Goal: Task Accomplishment & Management: Use online tool/utility

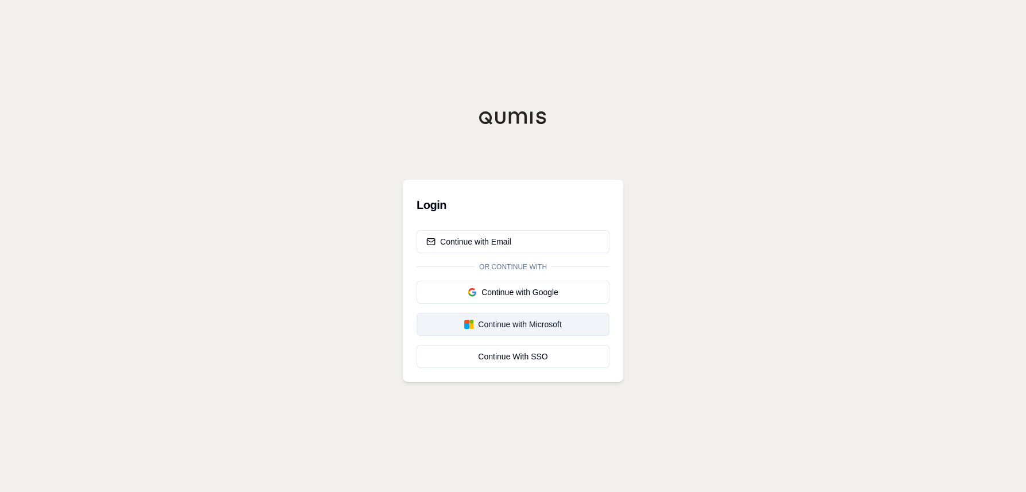
click at [514, 324] on div "Continue with Microsoft" at bounding box center [512, 324] width 173 height 11
click at [488, 291] on div "Continue with Google" at bounding box center [512, 291] width 173 height 11
click at [429, 239] on icon "button" at bounding box center [430, 241] width 9 height 9
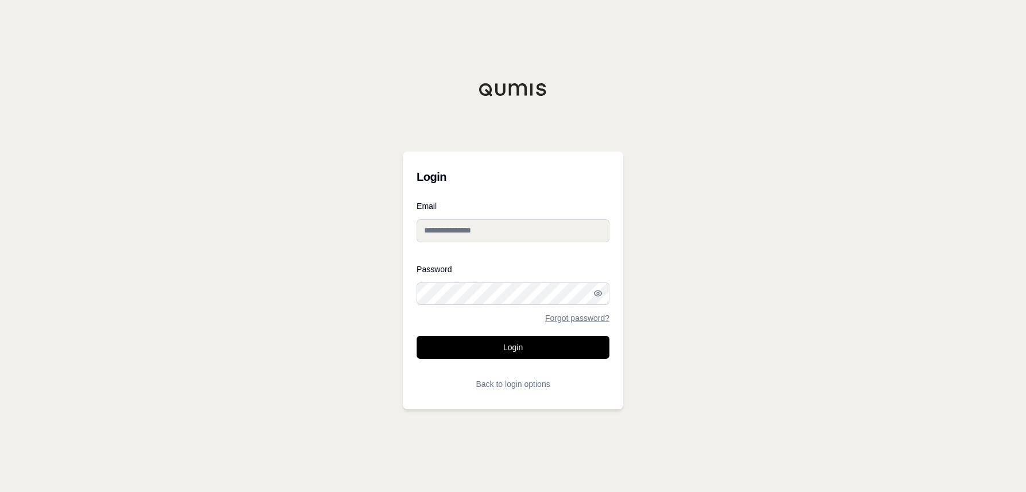
click at [513, 230] on input "Email" at bounding box center [513, 230] width 193 height 23
type input "**********"
click at [526, 347] on button "Login" at bounding box center [513, 347] width 193 height 23
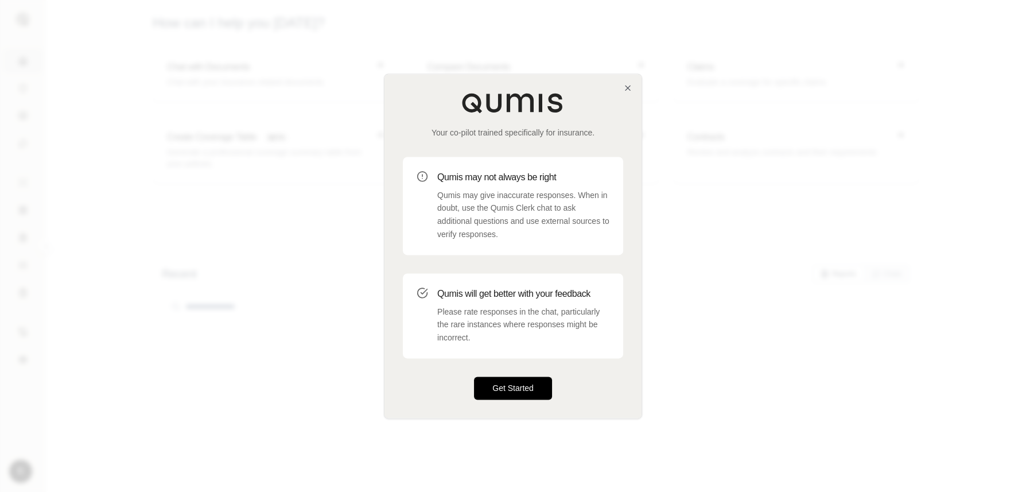
click at [515, 386] on button "Get Started" at bounding box center [513, 387] width 78 height 23
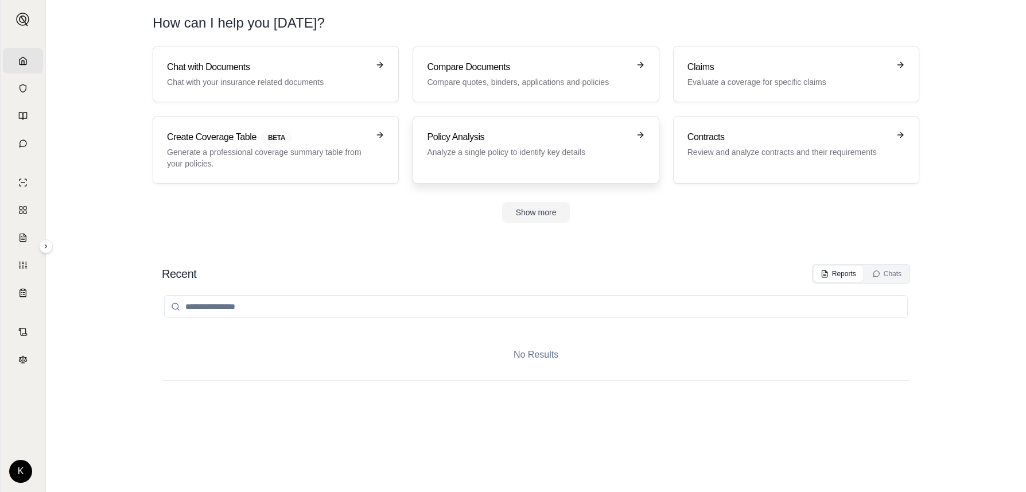
click at [441, 138] on h3 "Policy Analysis" at bounding box center [527, 137] width 201 height 14
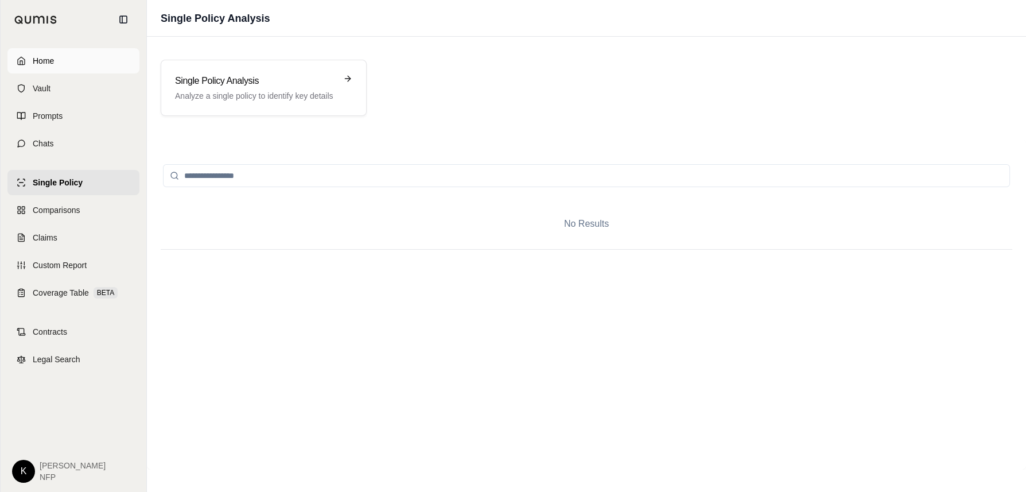
click at [21, 59] on icon at bounding box center [21, 60] width 9 height 9
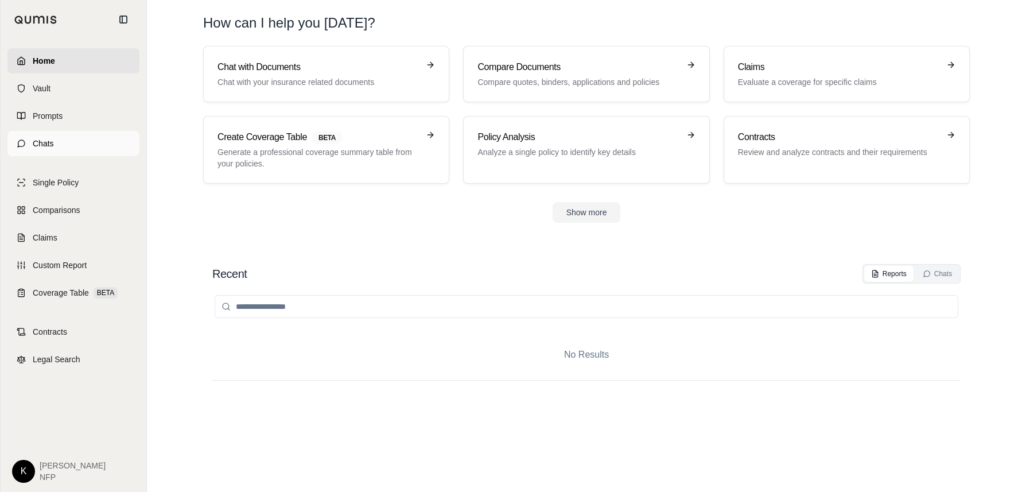
click at [46, 146] on span "Chats" at bounding box center [43, 143] width 21 height 11
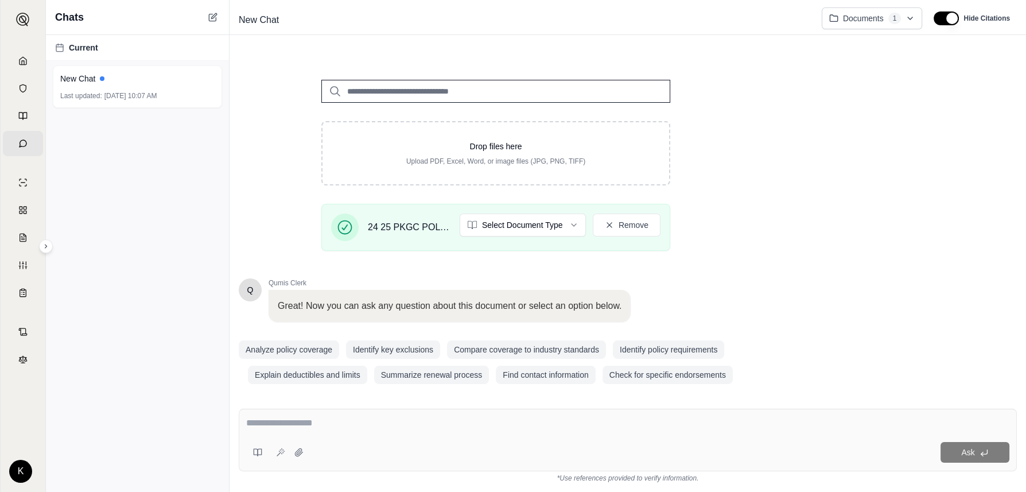
scroll to position [129, 0]
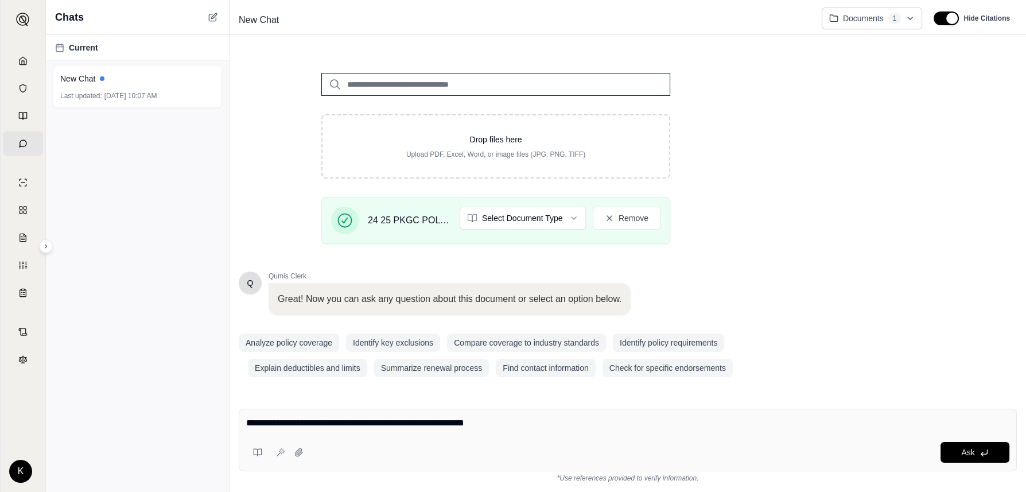
type textarea "**********"
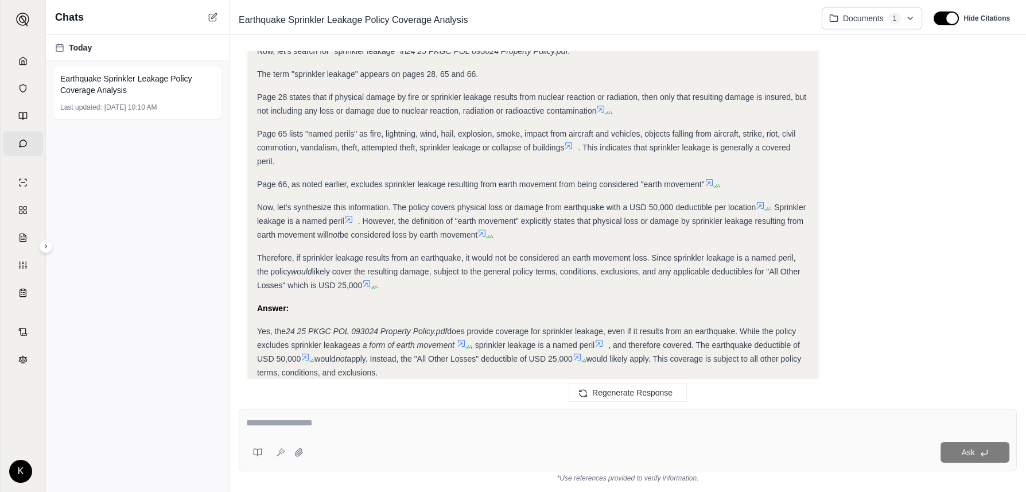
scroll to position [466, 0]
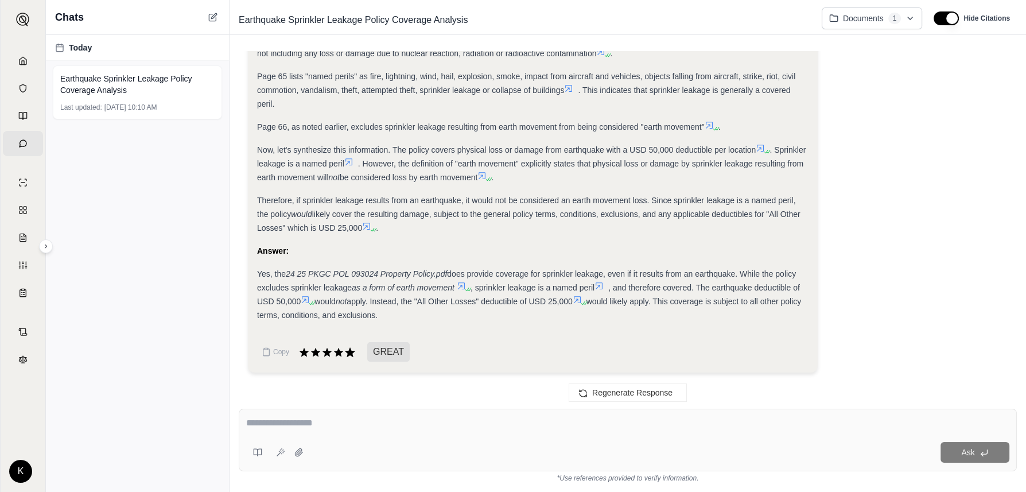
click at [348, 354] on icon at bounding box center [350, 352] width 10 height 10
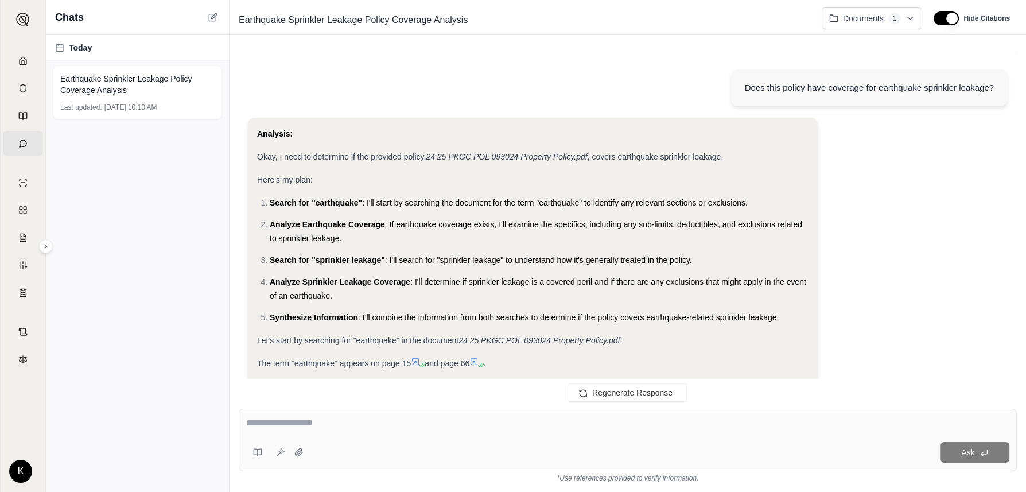
scroll to position [561, 0]
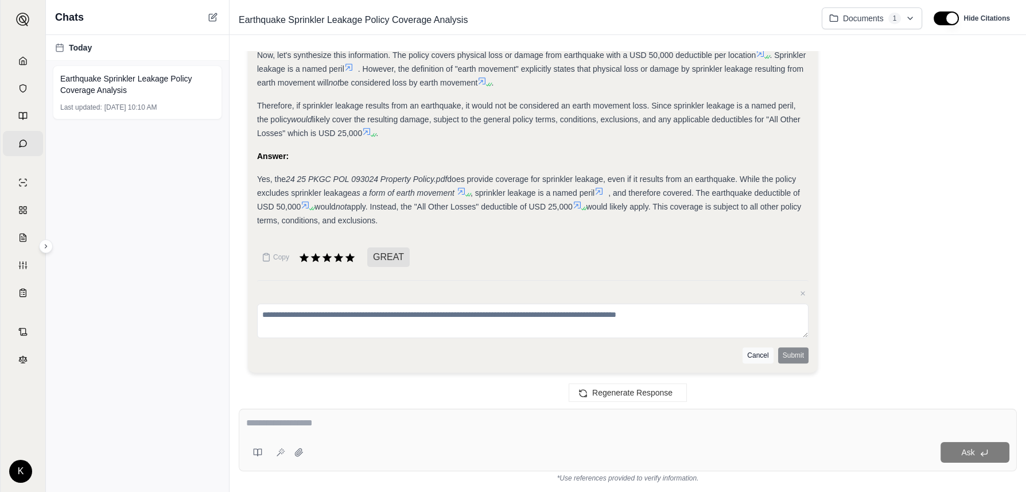
click at [761, 356] on button "Cancel" at bounding box center [758, 355] width 30 height 16
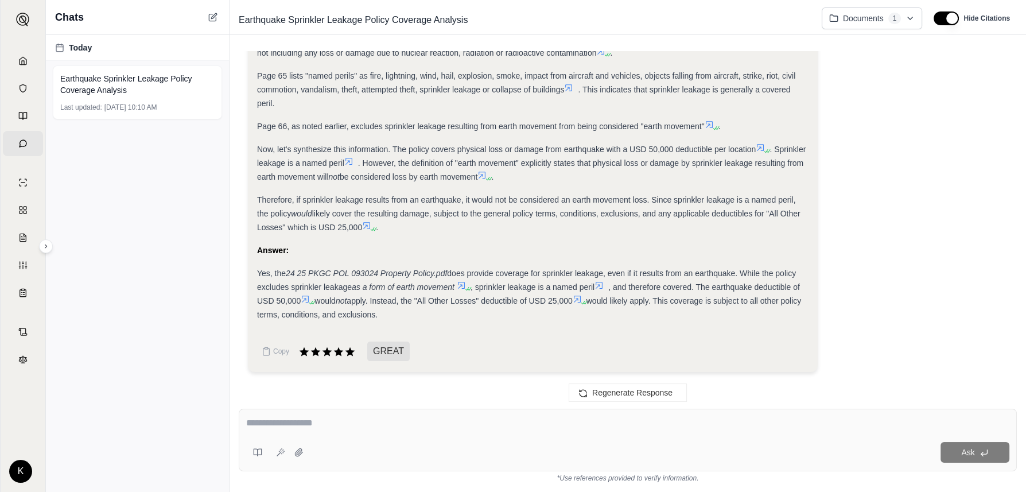
scroll to position [466, 0]
click at [296, 424] on textarea at bounding box center [627, 423] width 763 height 14
type textarea "**********"
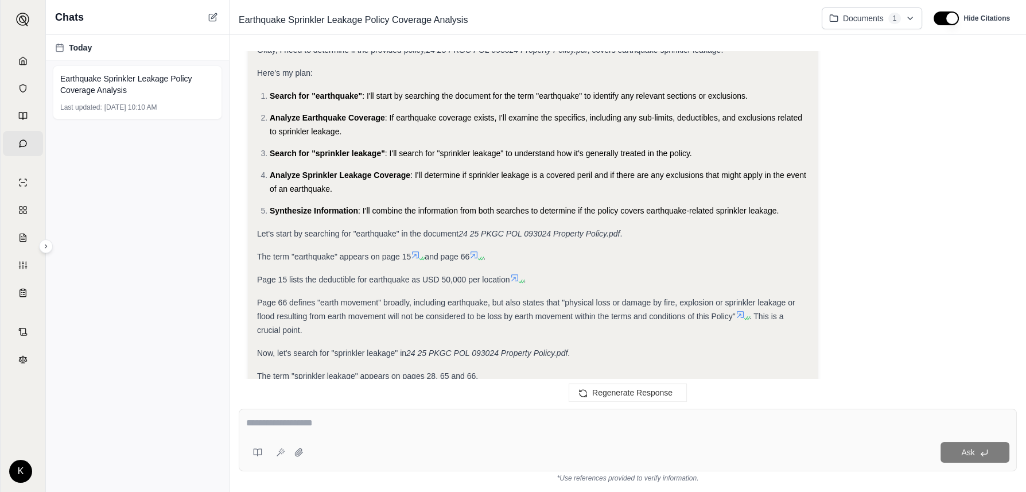
scroll to position [0, 0]
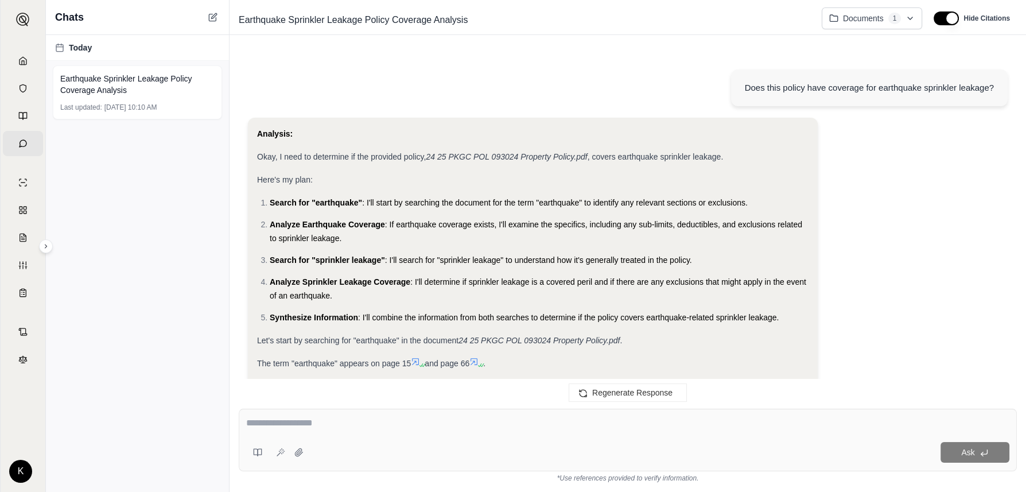
click at [290, 423] on textarea at bounding box center [627, 423] width 763 height 14
click at [908, 17] on html "Home Vault Prompts Chats Single Policy Comparisons Claims Custom Report Coverag…" at bounding box center [513, 246] width 1026 height 492
click at [976, 169] on div "Analysis: Okay, I need to determine if the provided policy, 24 25 PKGC POL 0930…" at bounding box center [628, 483] width 760 height 730
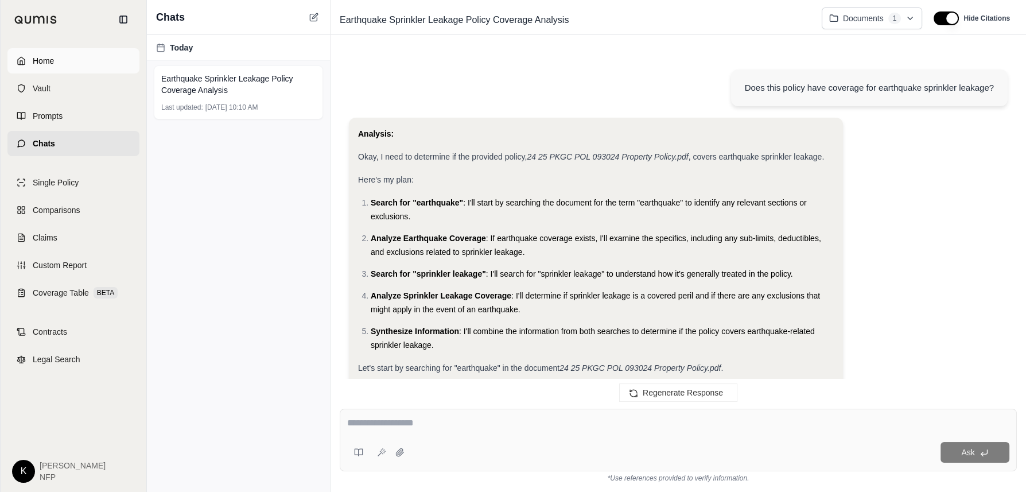
click at [20, 57] on link "Home" at bounding box center [73, 60] width 132 height 25
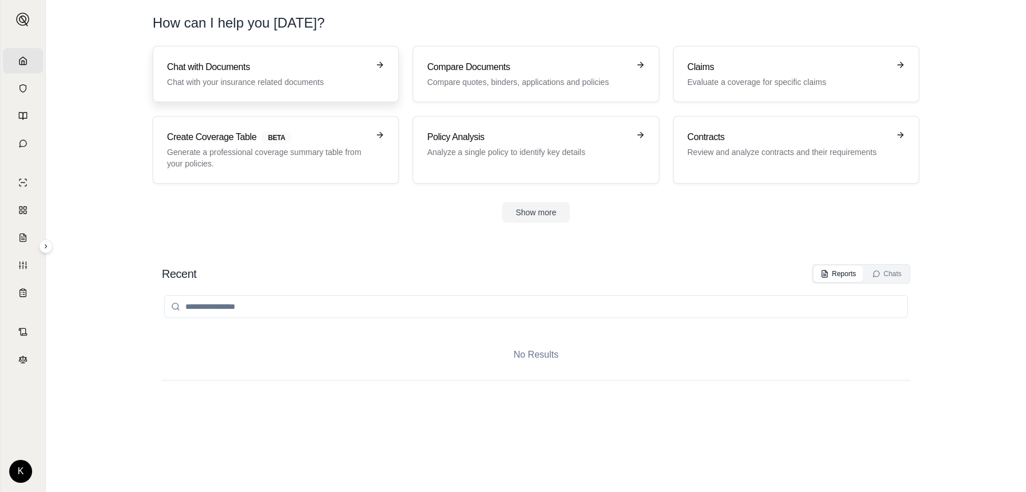
click at [188, 67] on h3 "Chat with Documents" at bounding box center [267, 67] width 201 height 14
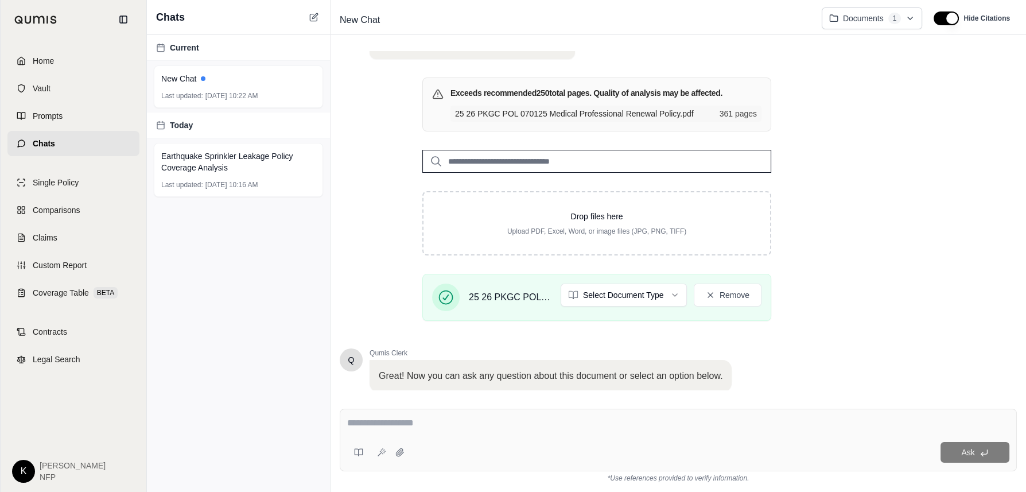
scroll to position [129, 0]
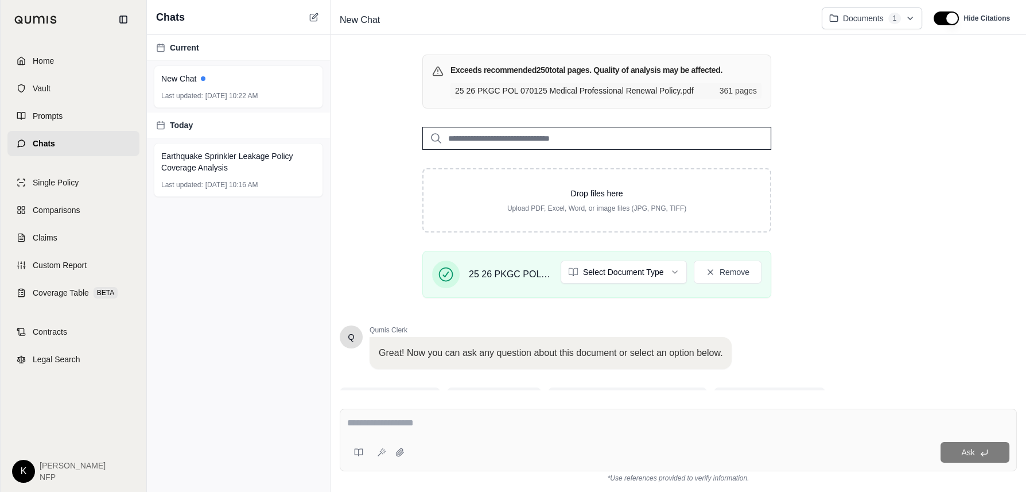
click at [382, 421] on textarea at bounding box center [678, 423] width 662 height 14
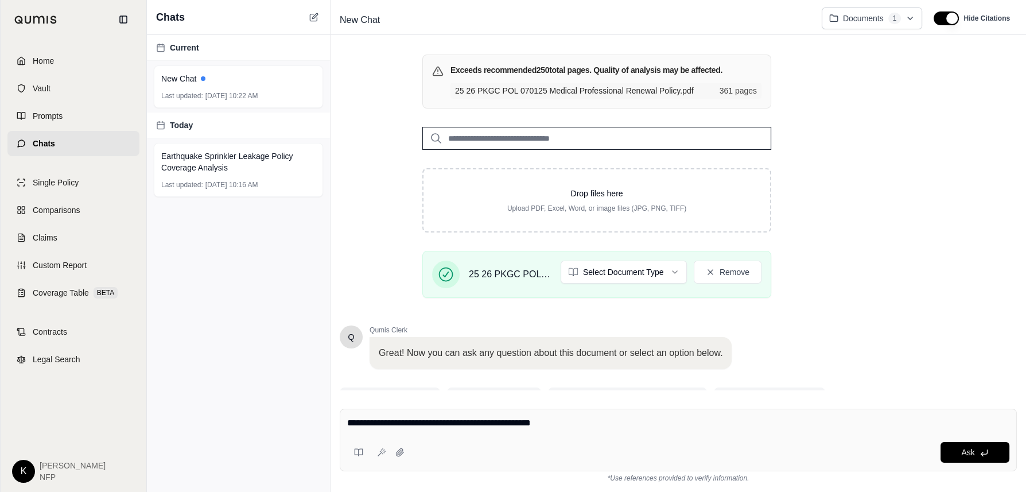
type textarea "**********"
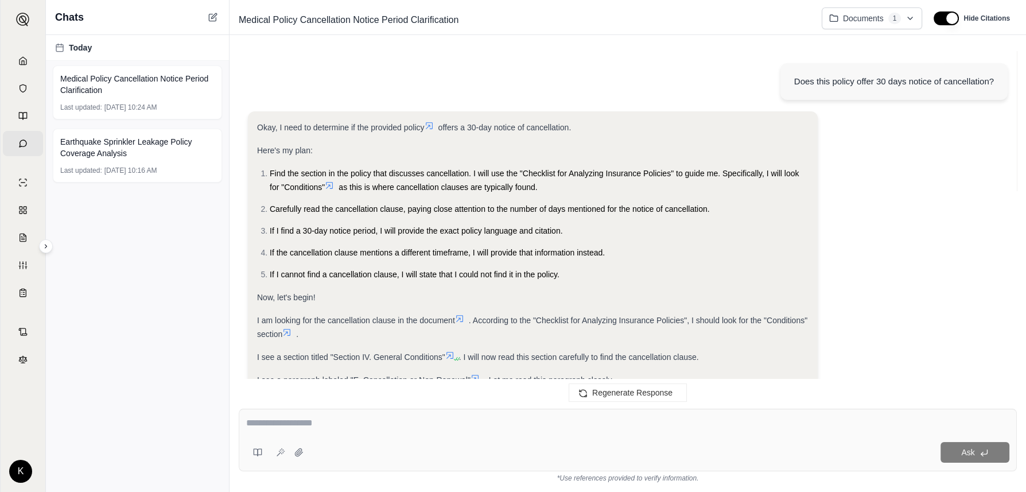
scroll to position [0, 0]
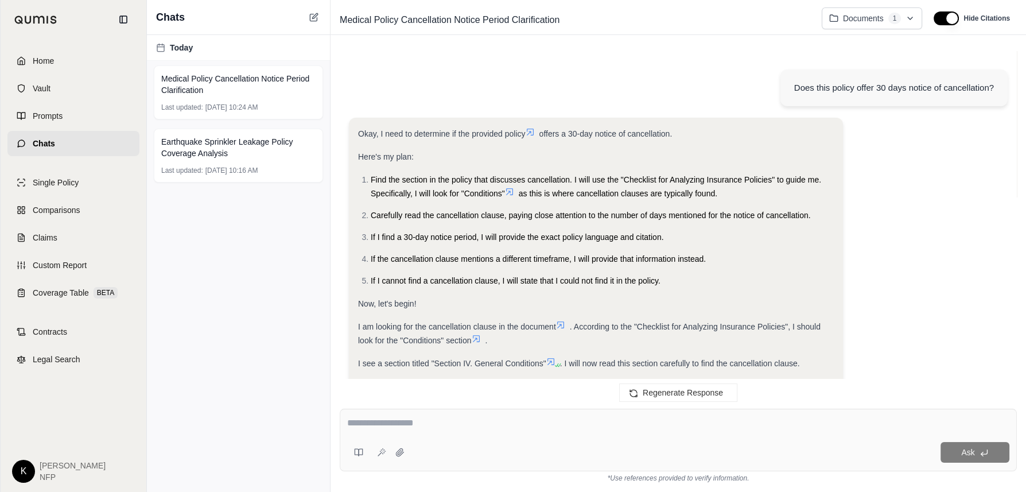
click at [22, 469] on html "Home Vault Prompts Chats Single Policy Comparisons Claims Custom Report Coverag…" at bounding box center [513, 246] width 1026 height 492
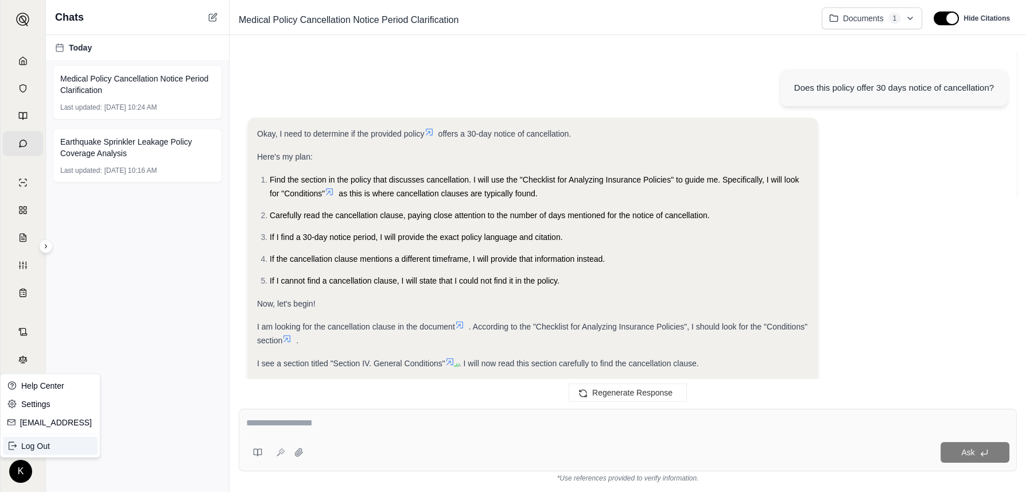
click at [31, 444] on div "Log Out" at bounding box center [50, 445] width 95 height 18
